Goal: Find specific page/section: Find specific page/section

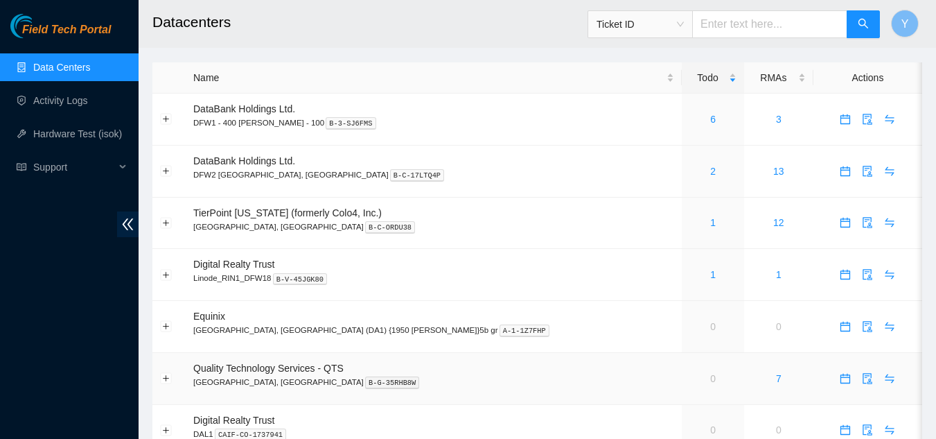
click at [710, 379] on link "0" at bounding box center [713, 378] width 6 height 11
click at [48, 73] on link "Data Centers" at bounding box center [61, 67] width 57 height 11
click at [167, 378] on button "Expand row" at bounding box center [166, 378] width 11 height 11
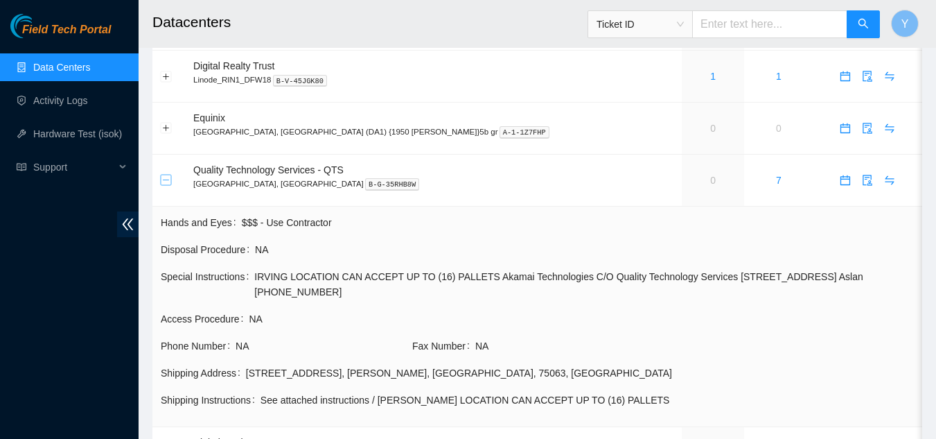
scroll to position [208, 0]
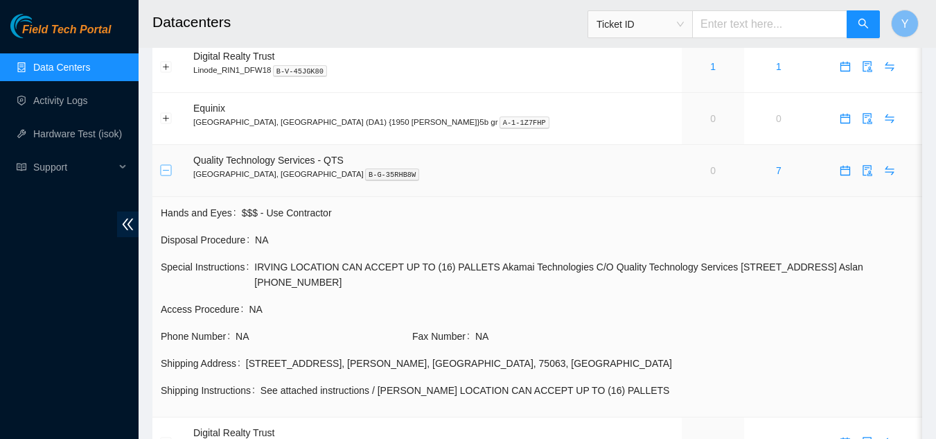
click at [168, 170] on button "Collapse row" at bounding box center [166, 170] width 11 height 11
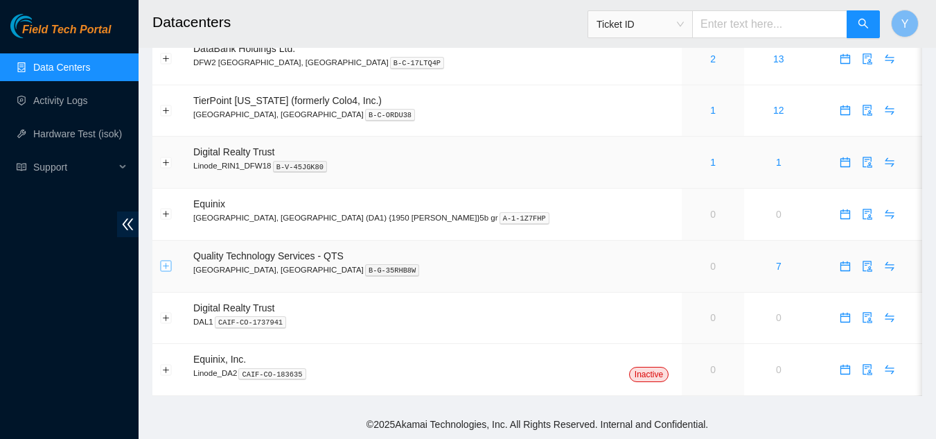
scroll to position [112, 0]
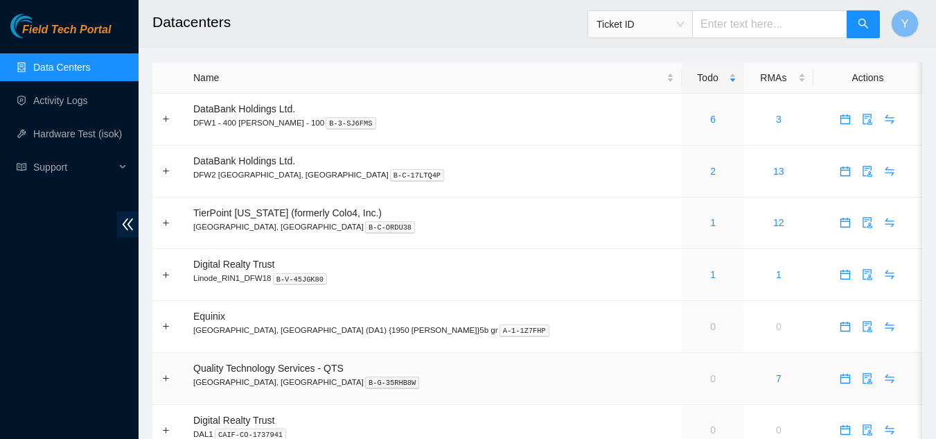
click at [710, 378] on link "0" at bounding box center [713, 378] width 6 height 11
